Goal: Task Accomplishment & Management: Complete application form

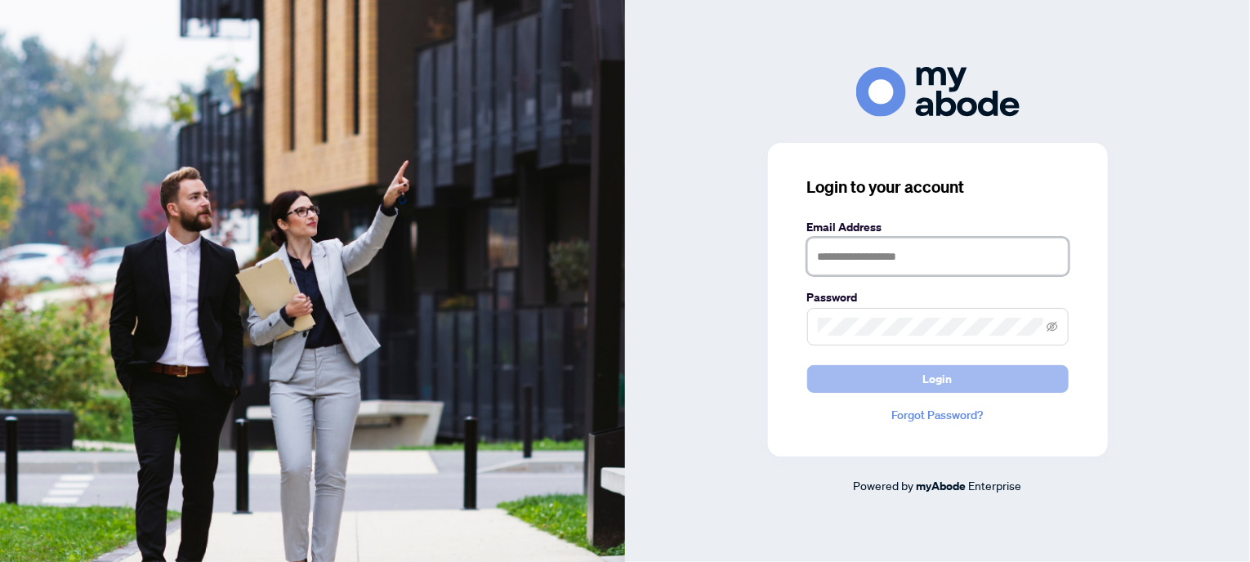
type input "**********"
click at [949, 378] on span "Login" at bounding box center [937, 379] width 29 height 26
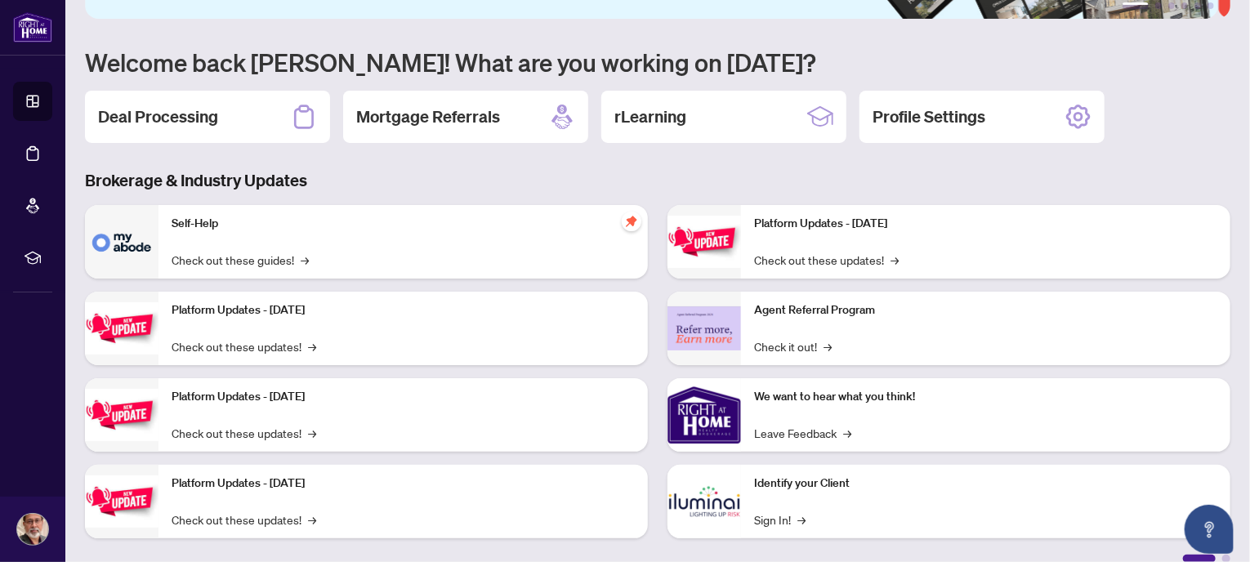
scroll to position [143, 0]
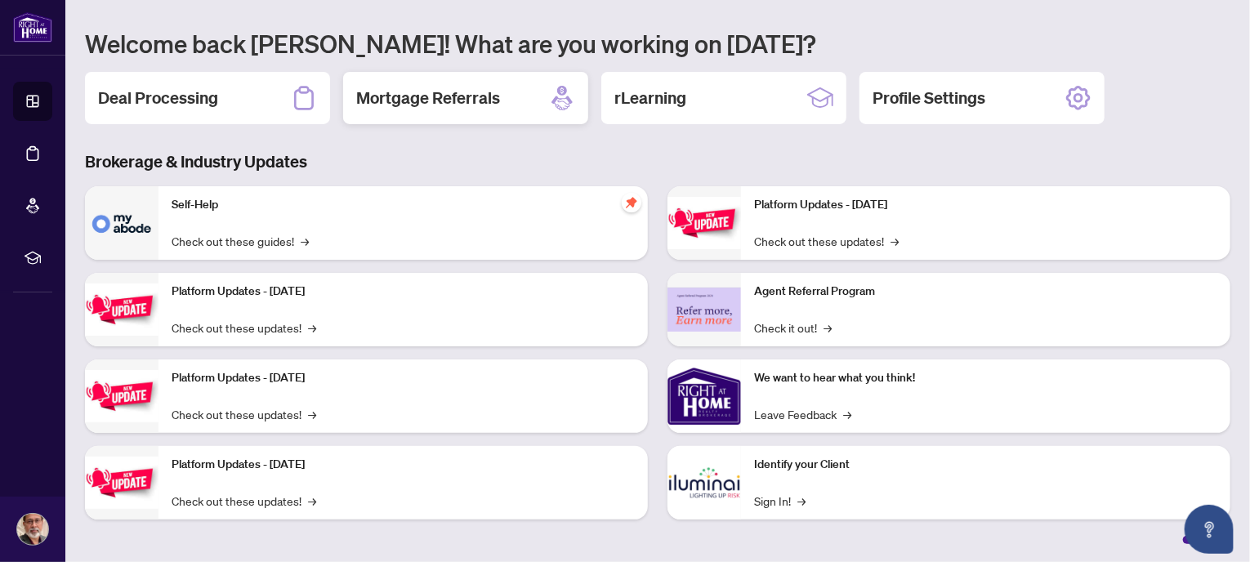
click at [510, 96] on div "Mortgage Referrals" at bounding box center [465, 98] width 245 height 52
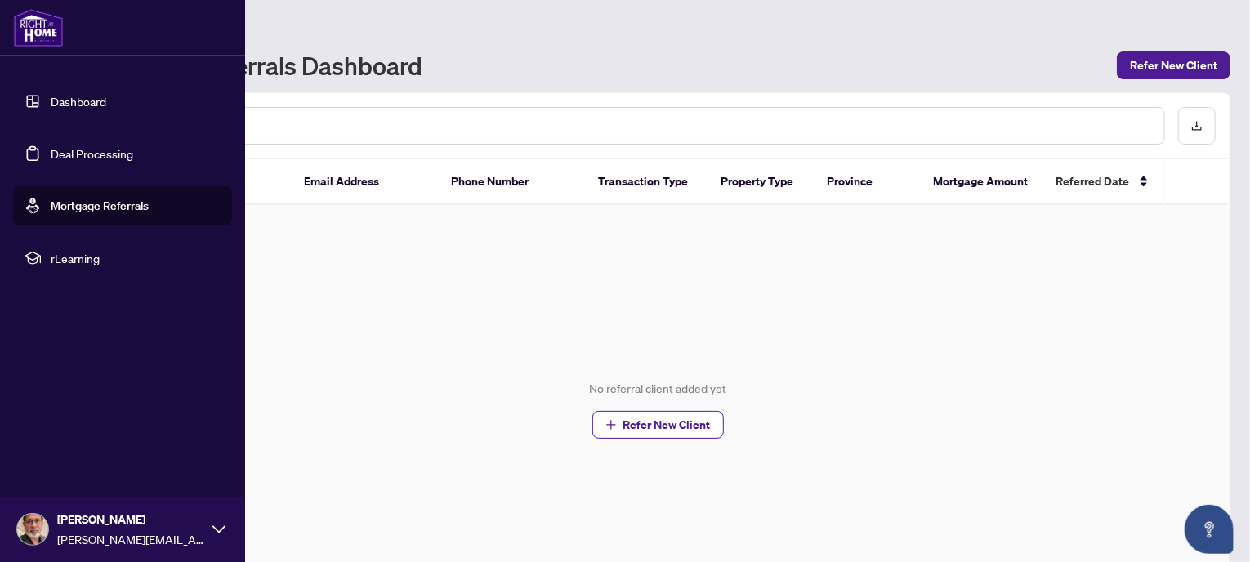
click at [38, 37] on img at bounding box center [38, 27] width 51 height 39
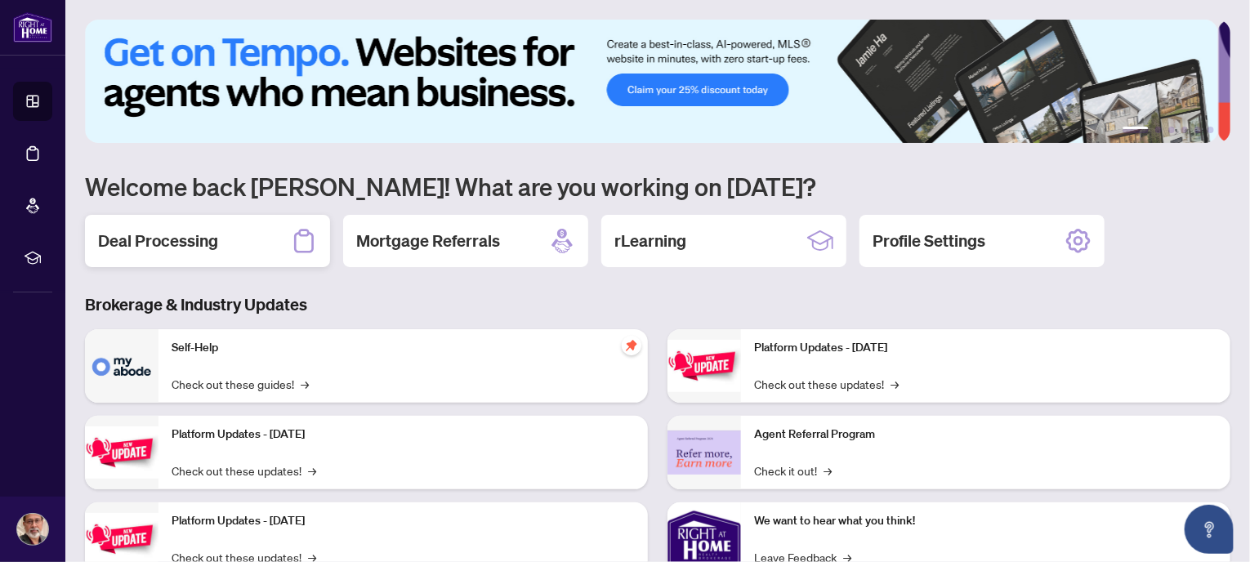
click at [212, 244] on h2 "Deal Processing" at bounding box center [158, 240] width 120 height 23
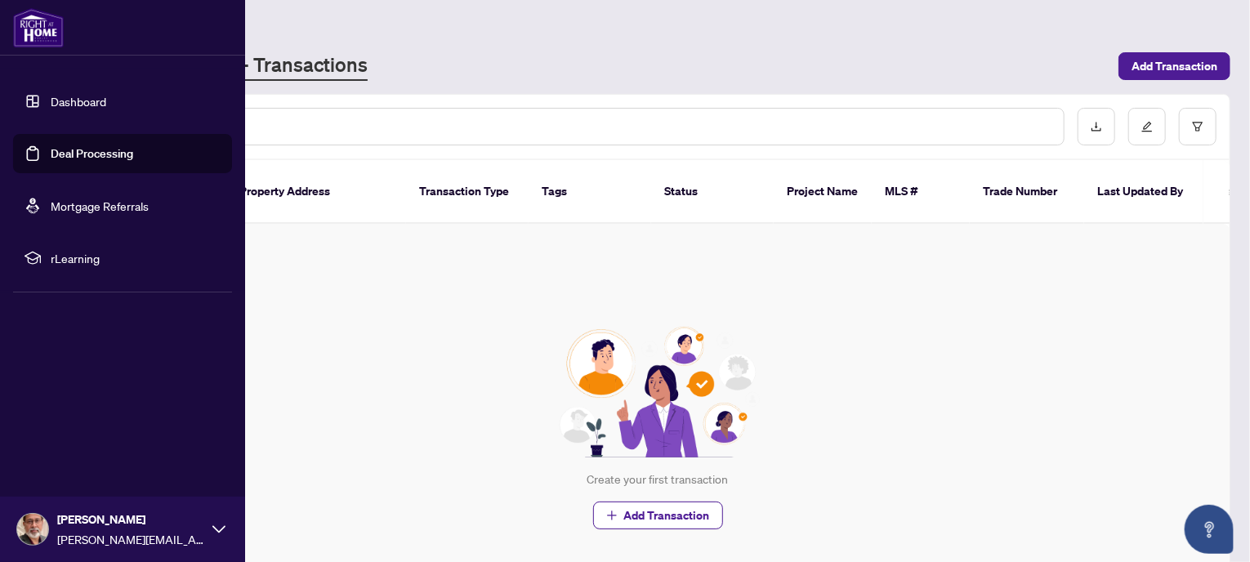
click at [42, 32] on img at bounding box center [38, 27] width 51 height 39
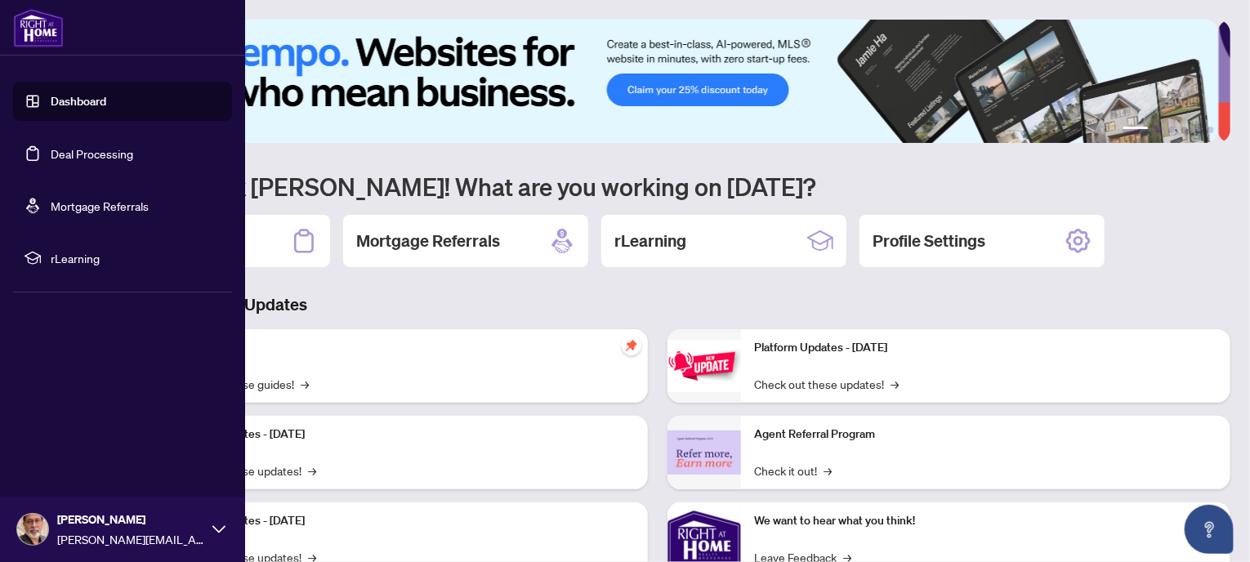
click at [87, 97] on link "Dashboard" at bounding box center [79, 101] width 56 height 15
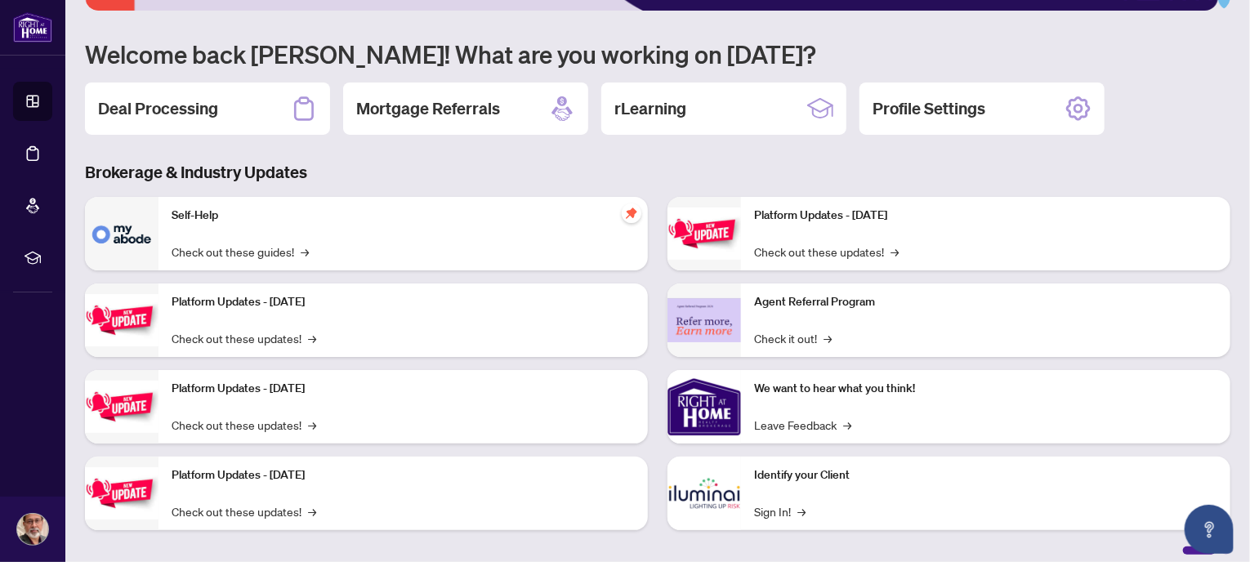
scroll to position [143, 0]
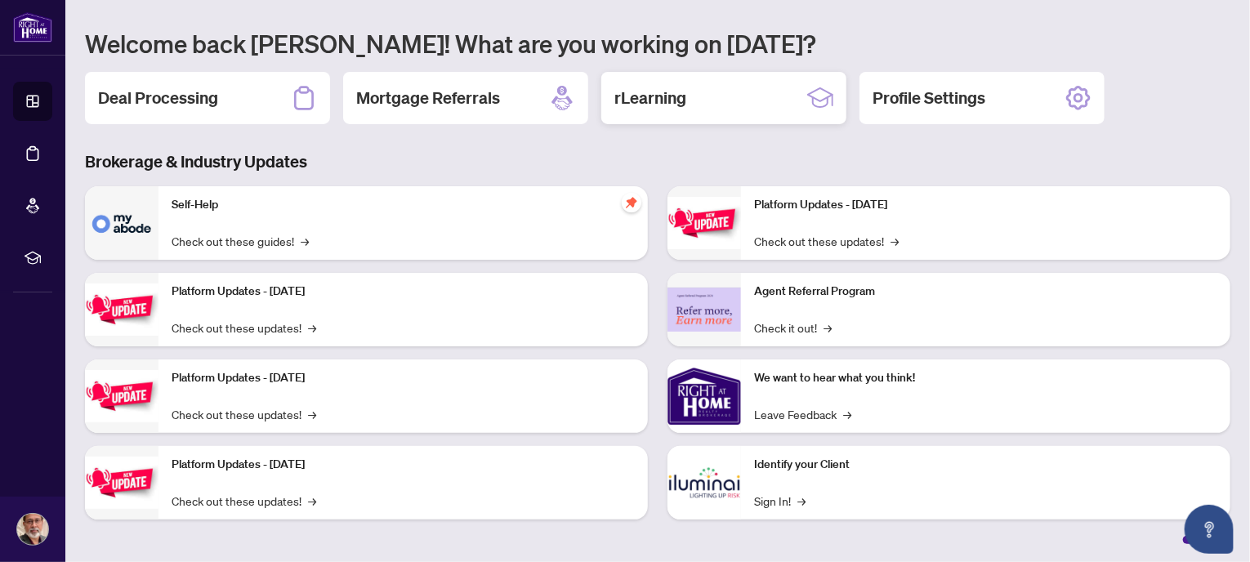
click at [683, 107] on h2 "rLearning" at bounding box center [650, 98] width 72 height 23
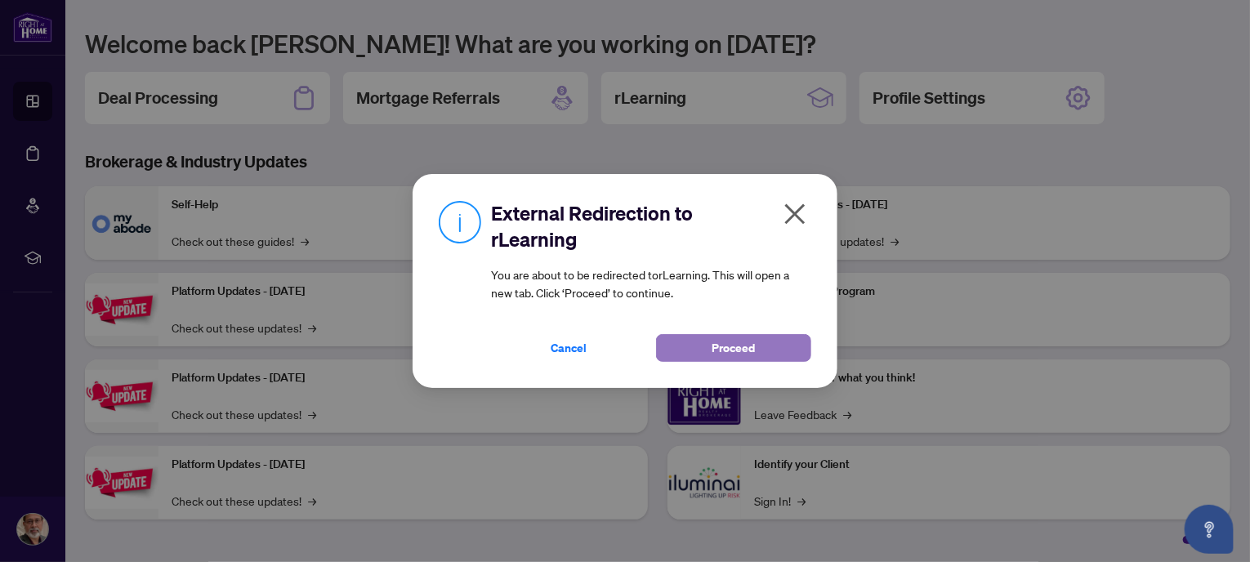
click at [719, 348] on span "Proceed" at bounding box center [733, 348] width 43 height 26
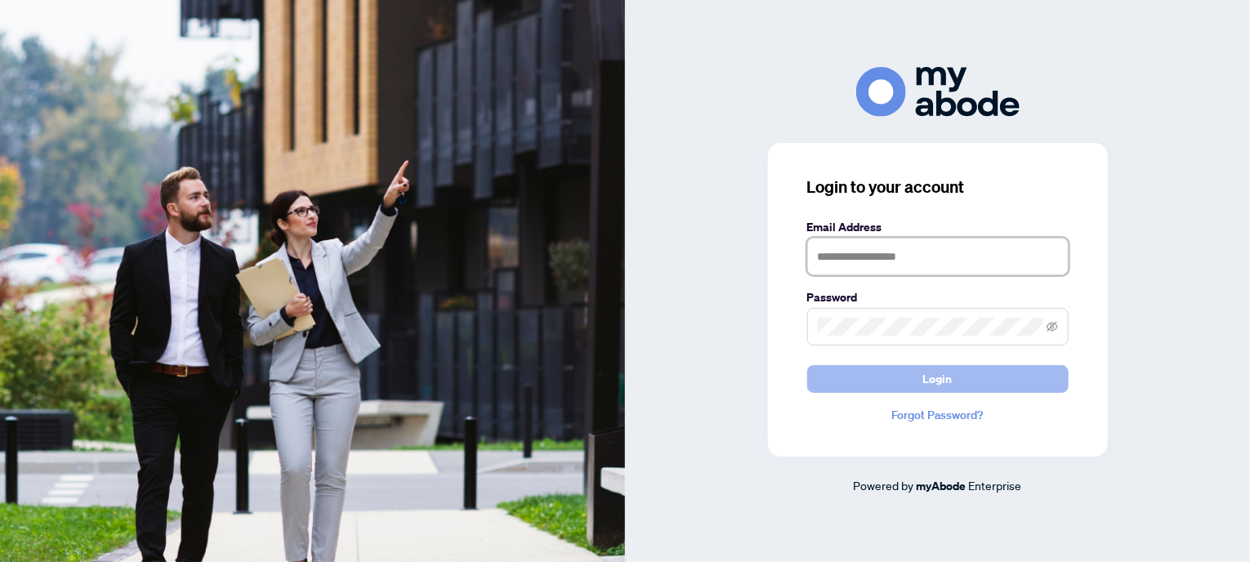
type input "**********"
click at [939, 380] on span "Login" at bounding box center [937, 379] width 29 height 26
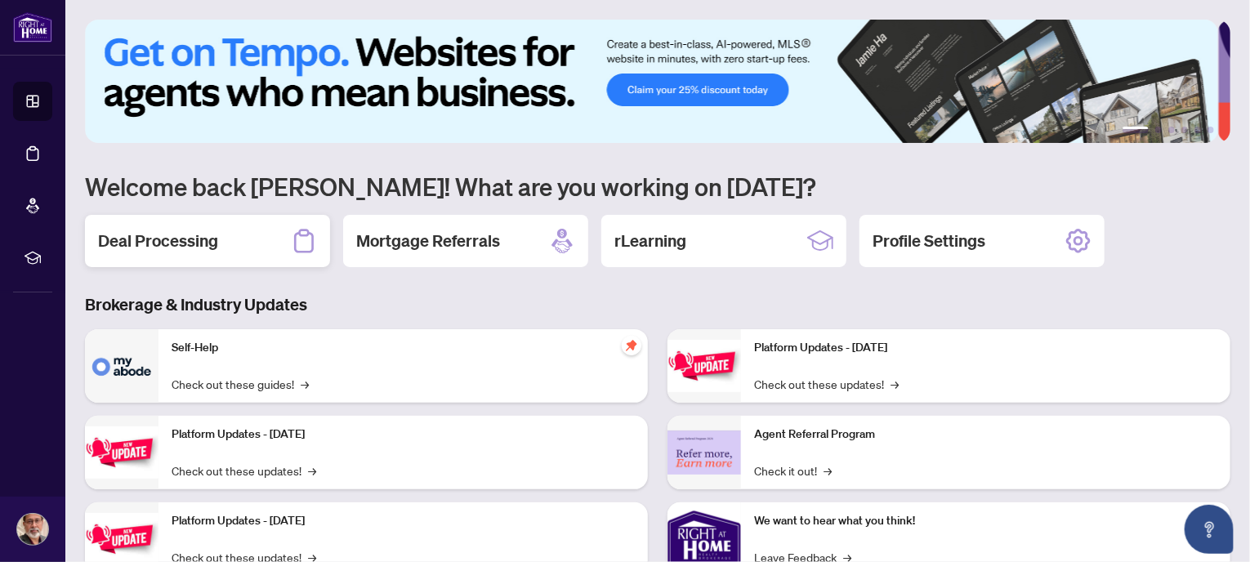
click at [194, 238] on h2 "Deal Processing" at bounding box center [158, 240] width 120 height 23
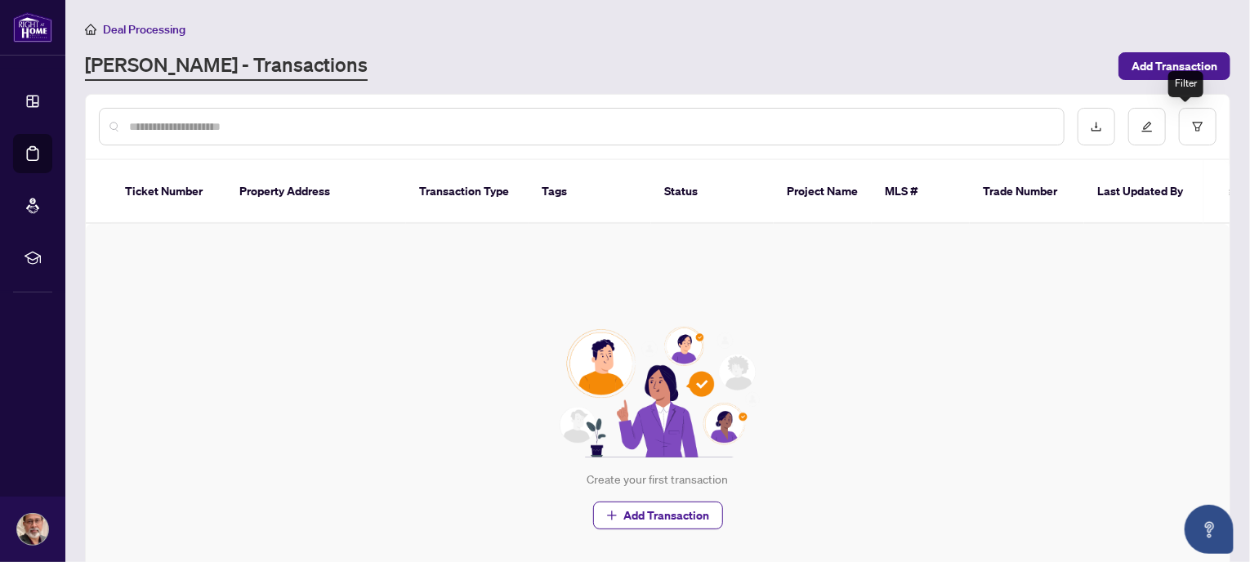
click at [1168, 71] on div "Filter" at bounding box center [1185, 84] width 35 height 26
click at [640, 502] on span "Add Transaction" at bounding box center [667, 515] width 86 height 26
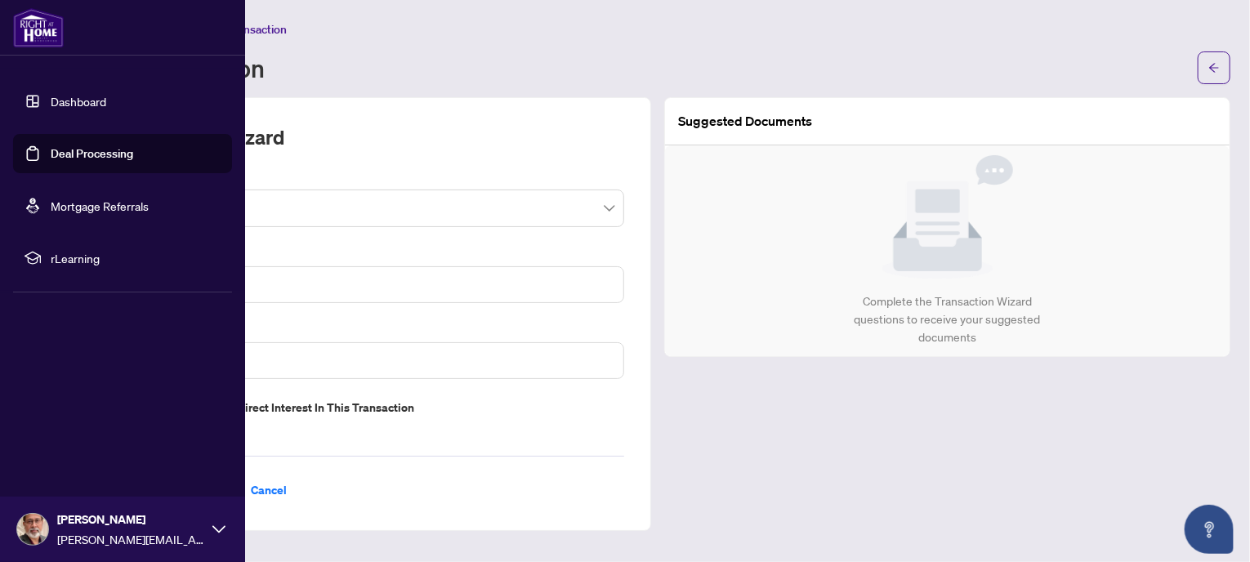
click at [74, 102] on link "Dashboard" at bounding box center [79, 101] width 56 height 15
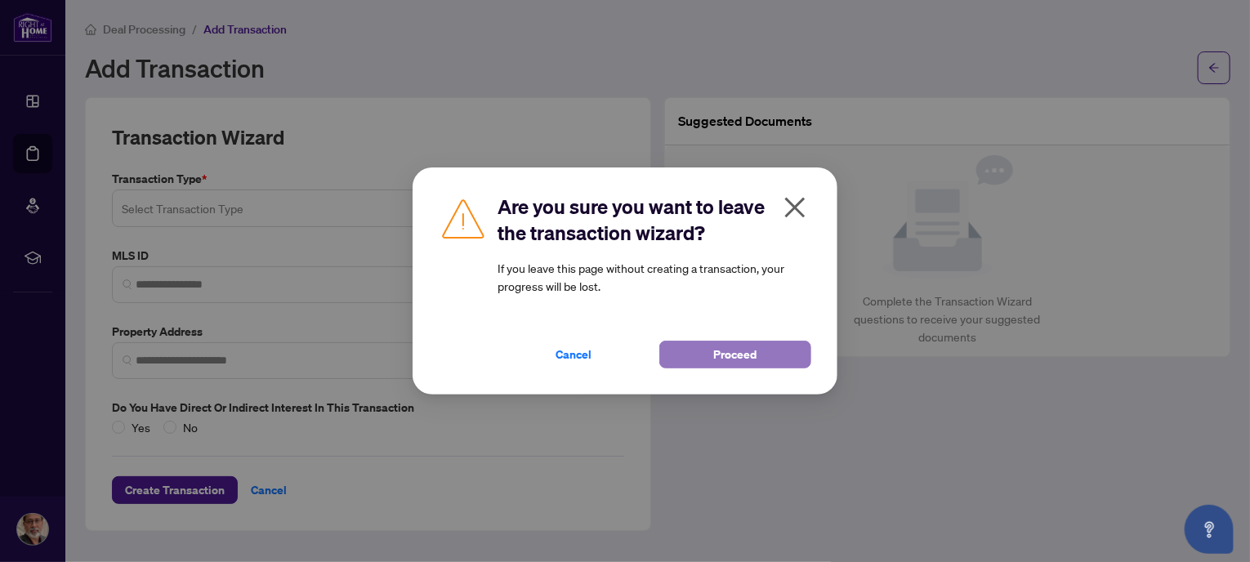
click at [747, 345] on span "Proceed" at bounding box center [735, 354] width 43 height 26
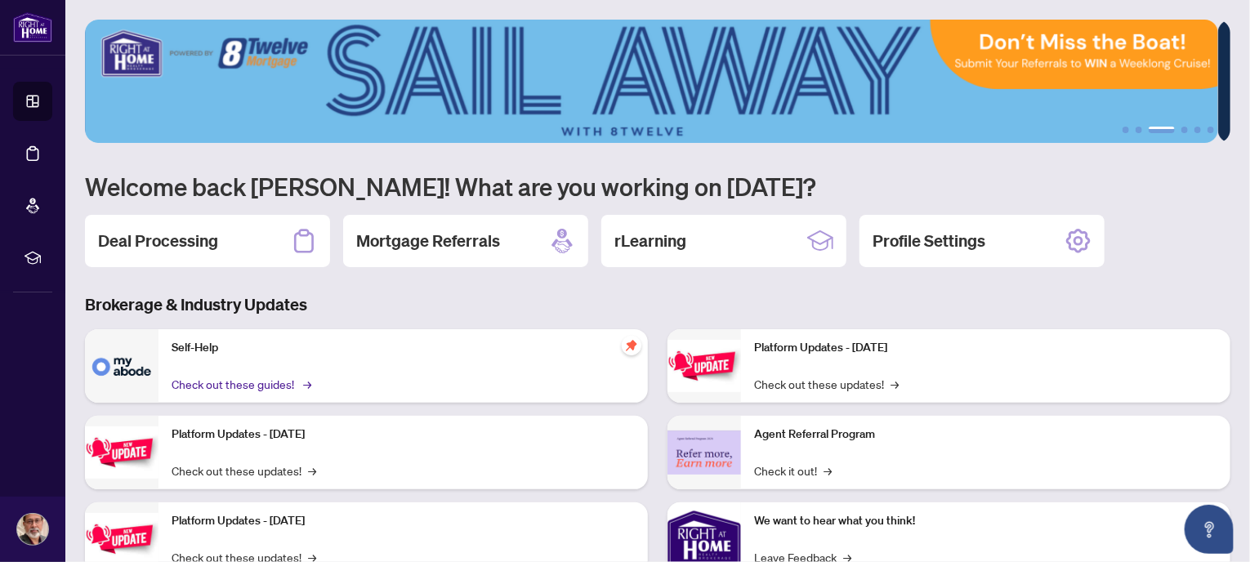
click at [244, 385] on link "Check out these guides! →" at bounding box center [240, 384] width 137 height 18
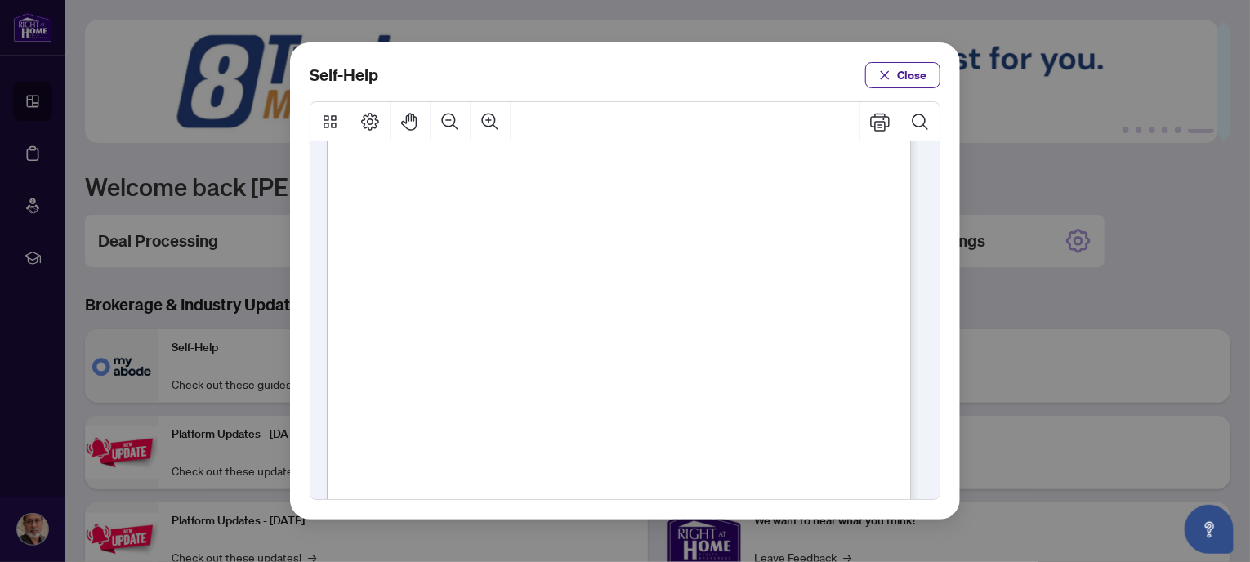
scroll to position [408, 0]
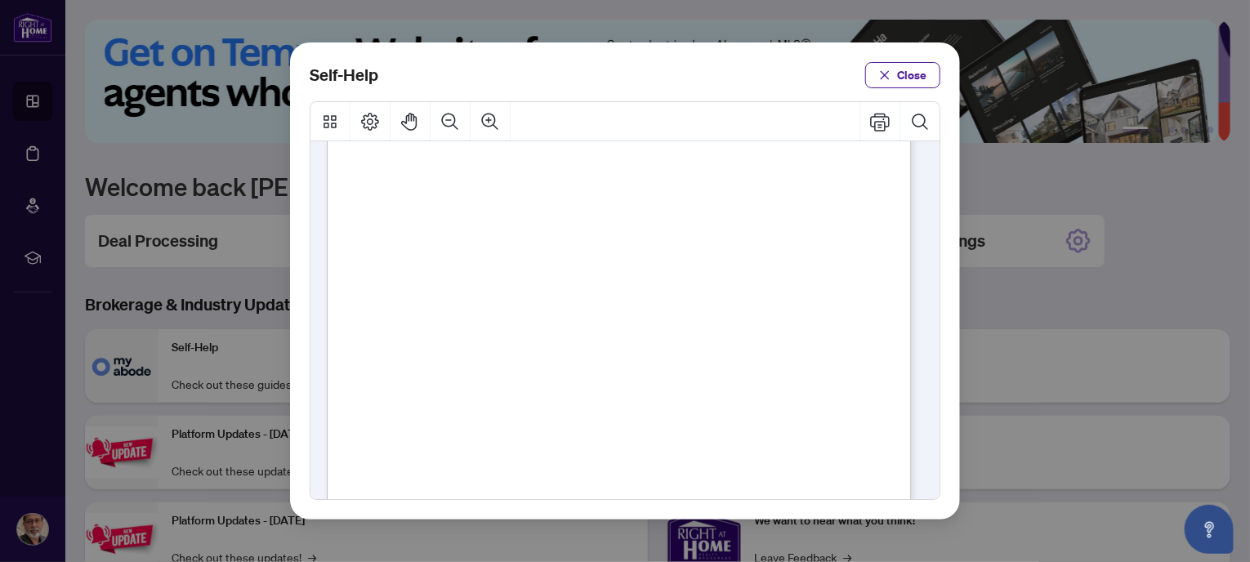
click at [647, 363] on span "PDF" at bounding box center [643, 360] width 22 height 16
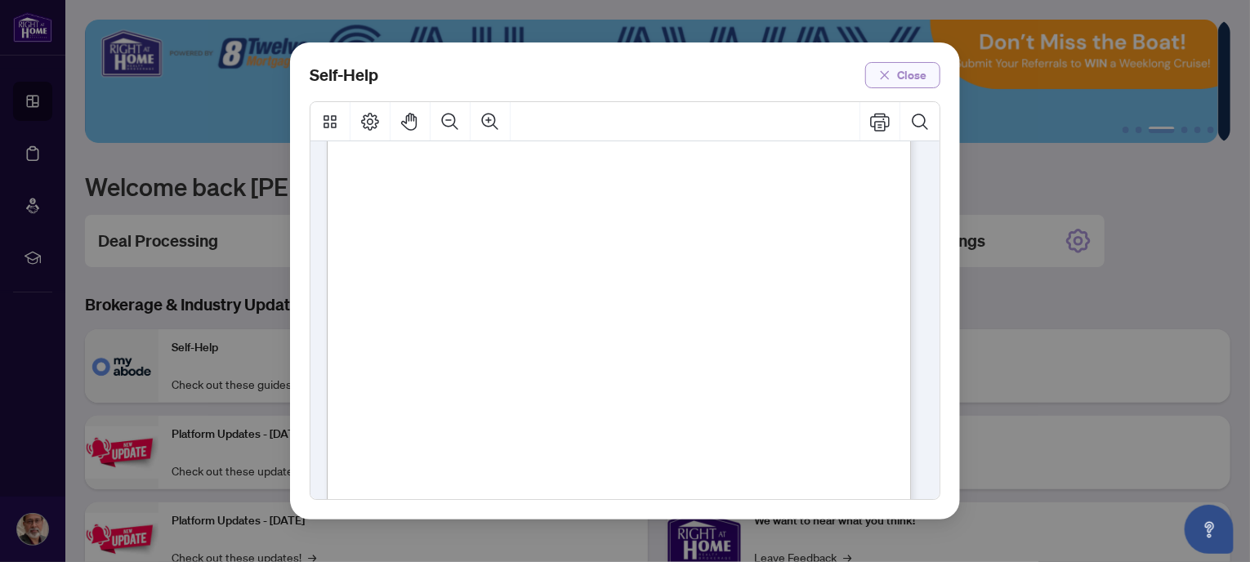
click at [911, 76] on span "Close" at bounding box center [911, 75] width 29 height 26
